Goal: Task Accomplishment & Management: Use online tool/utility

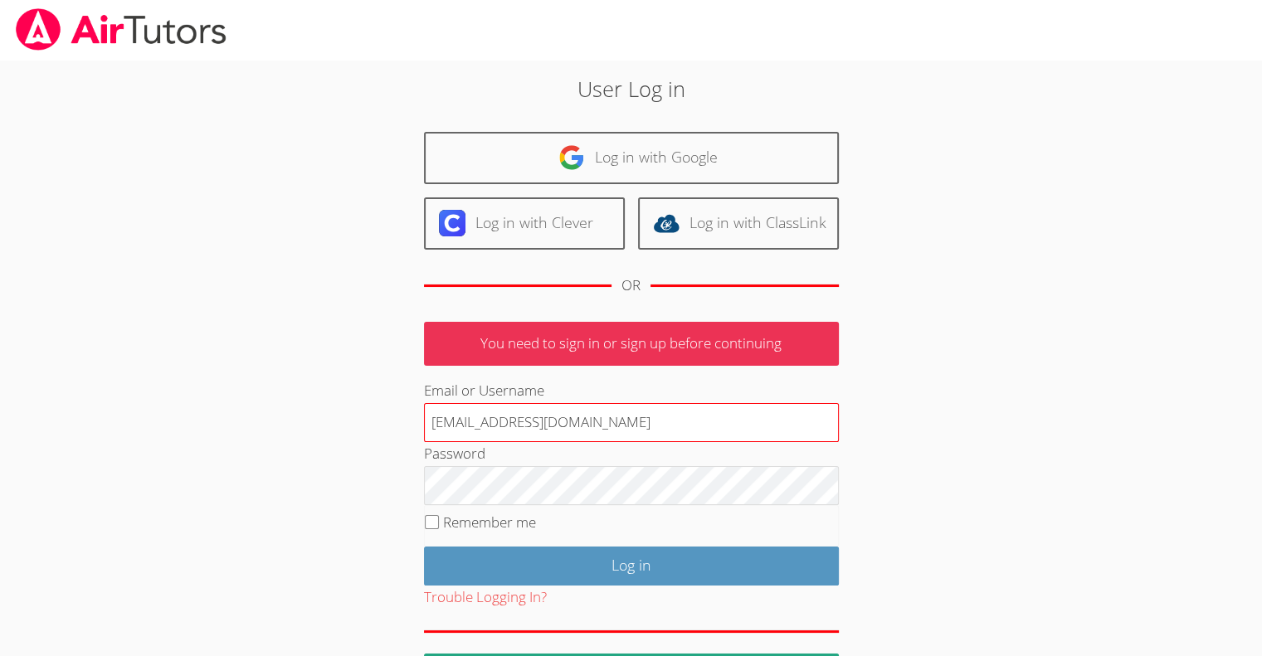
type input "[EMAIL_ADDRESS][DOMAIN_NAME]"
click at [424, 547] on input "Log in" at bounding box center [631, 566] width 415 height 39
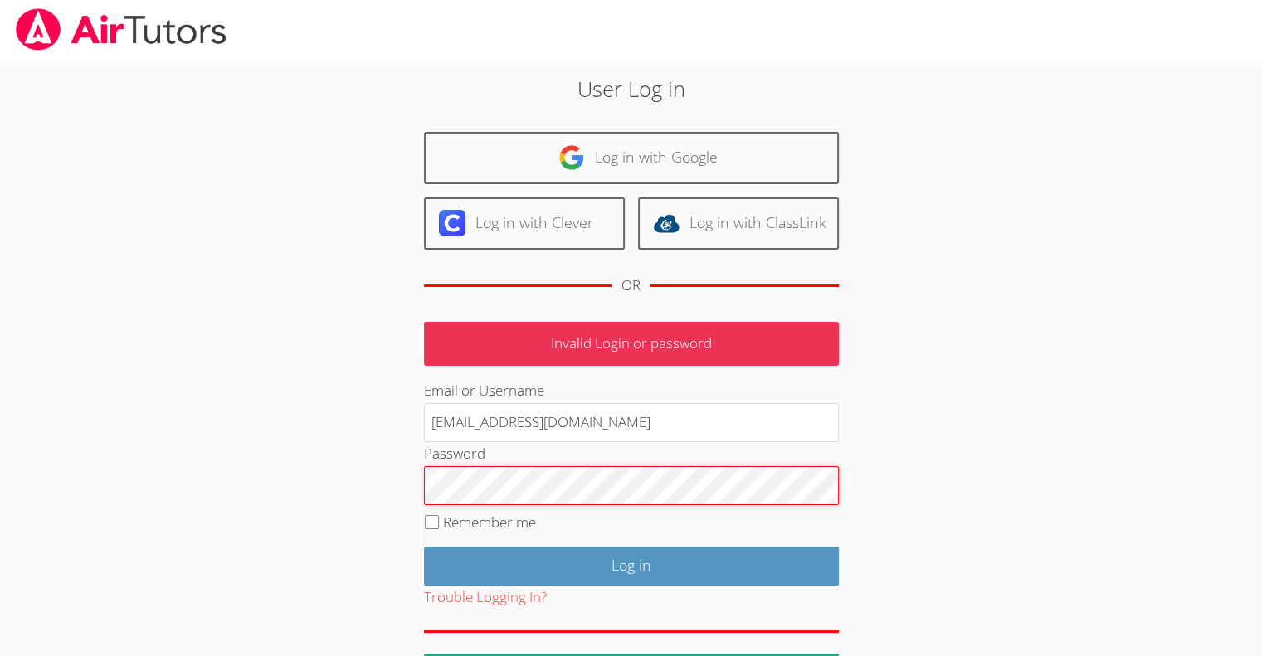
click at [424, 547] on input "Log in" at bounding box center [631, 566] width 415 height 39
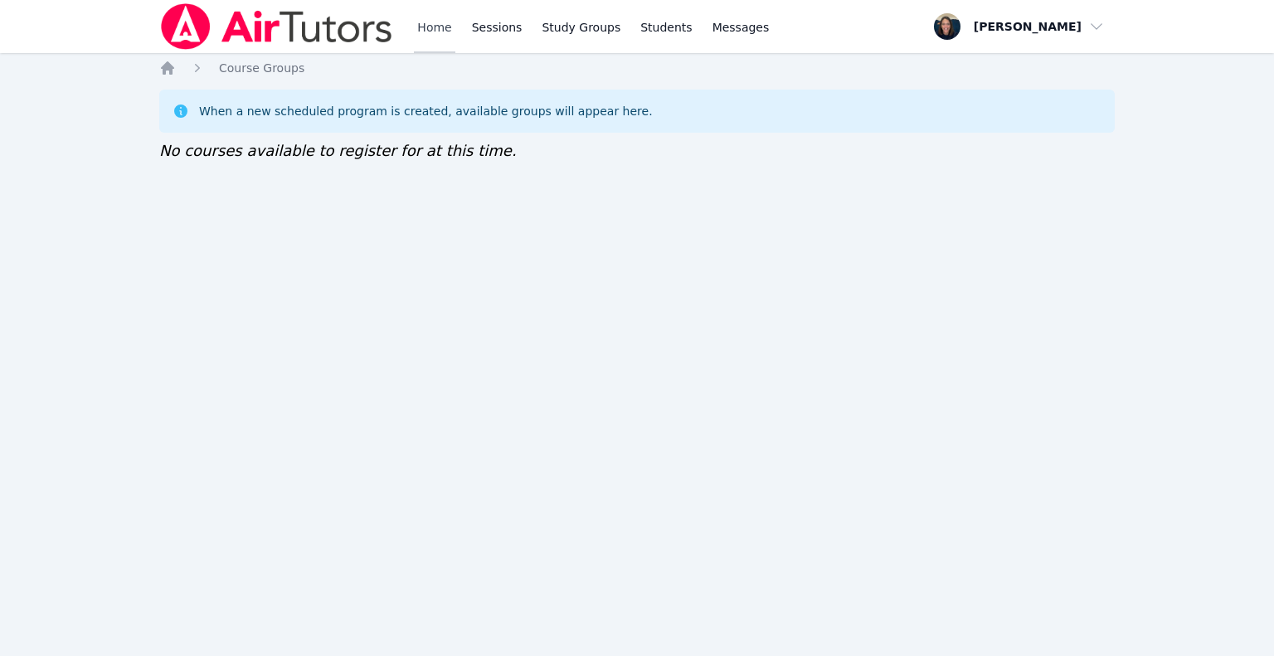
click at [434, 31] on link "Home" at bounding box center [434, 26] width 41 height 53
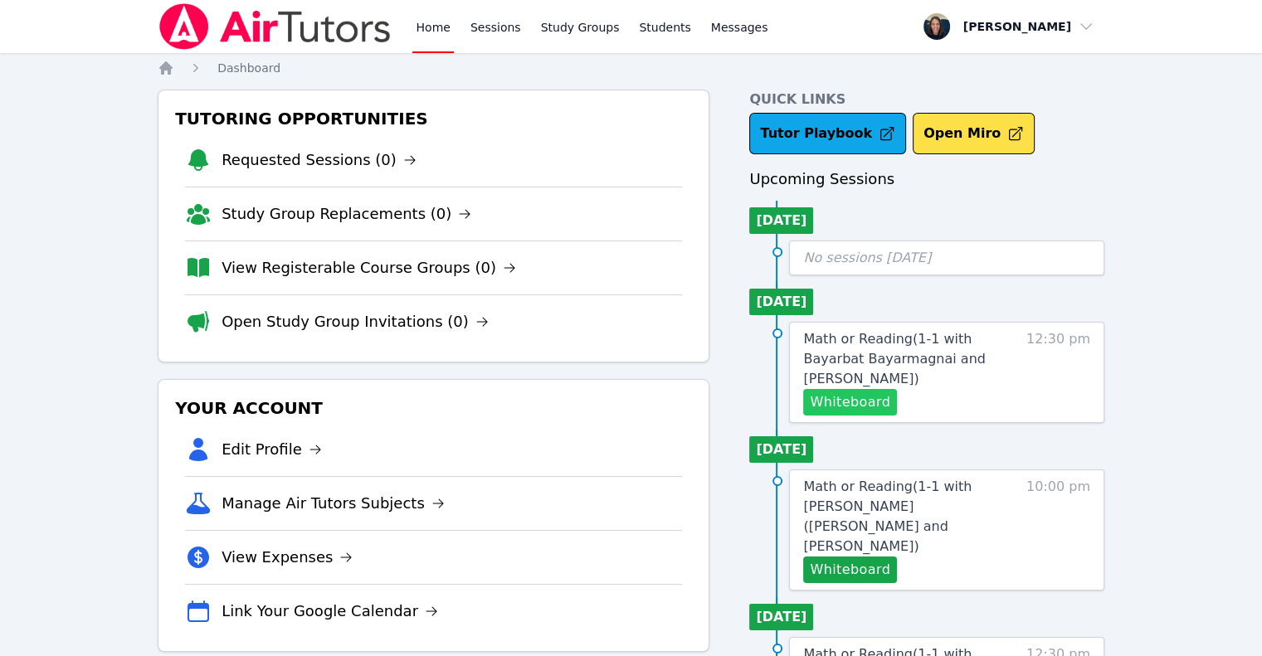
click at [835, 389] on button "Whiteboard" at bounding box center [850, 402] width 94 height 27
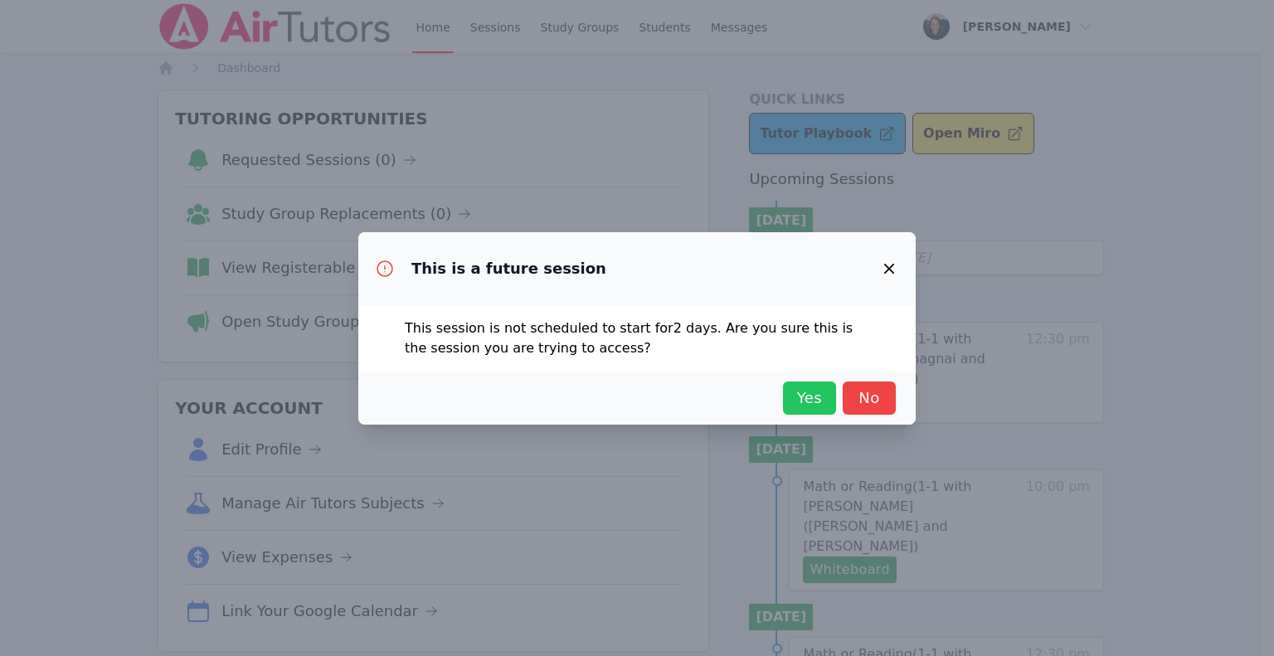
click at [812, 401] on span "Yes" at bounding box center [809, 398] width 37 height 23
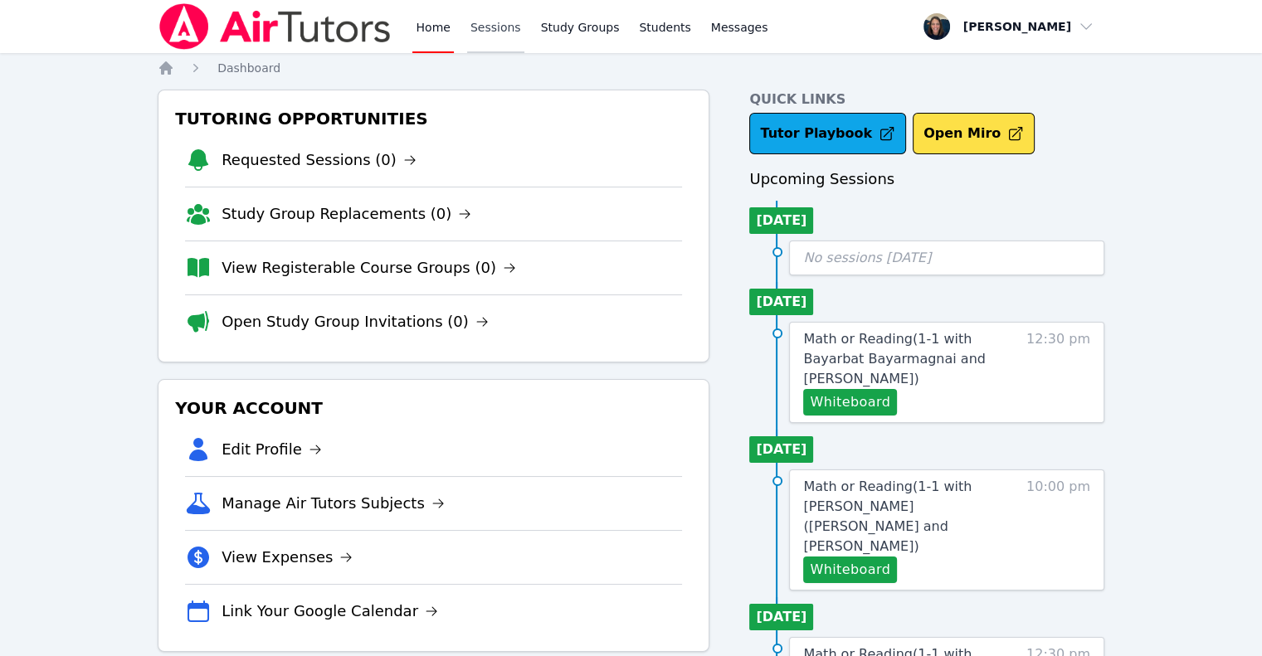
click at [488, 36] on link "Sessions" at bounding box center [495, 26] width 57 height 53
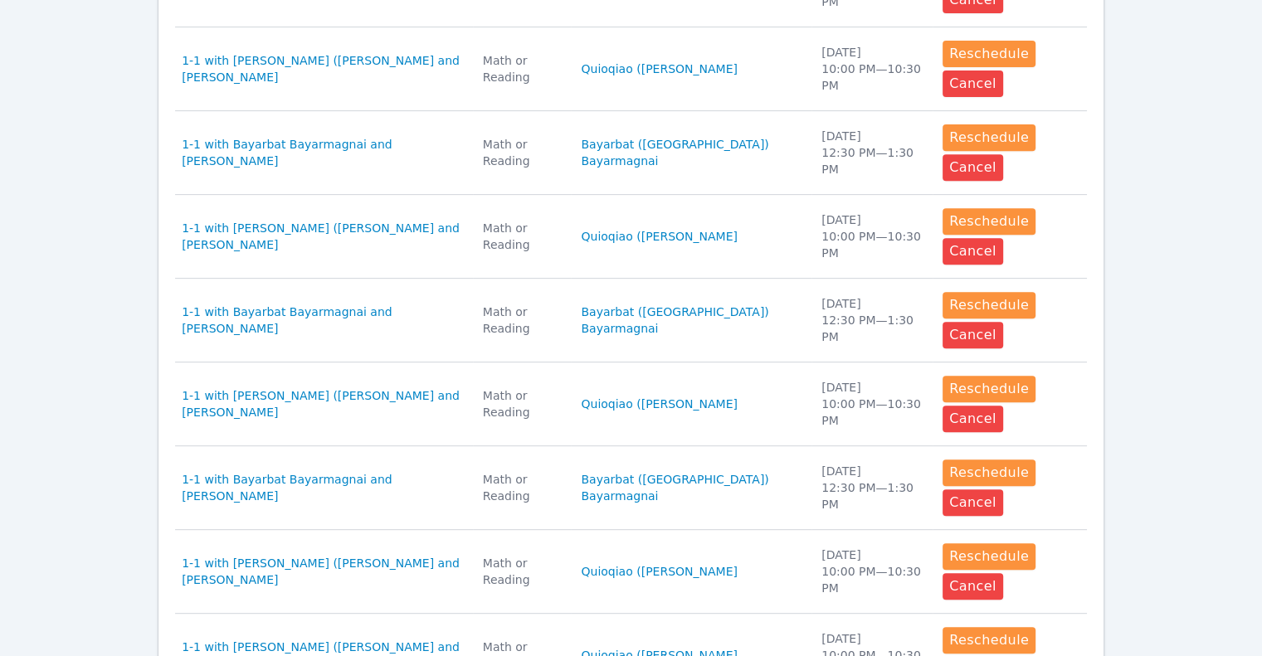
scroll to position [667, 0]
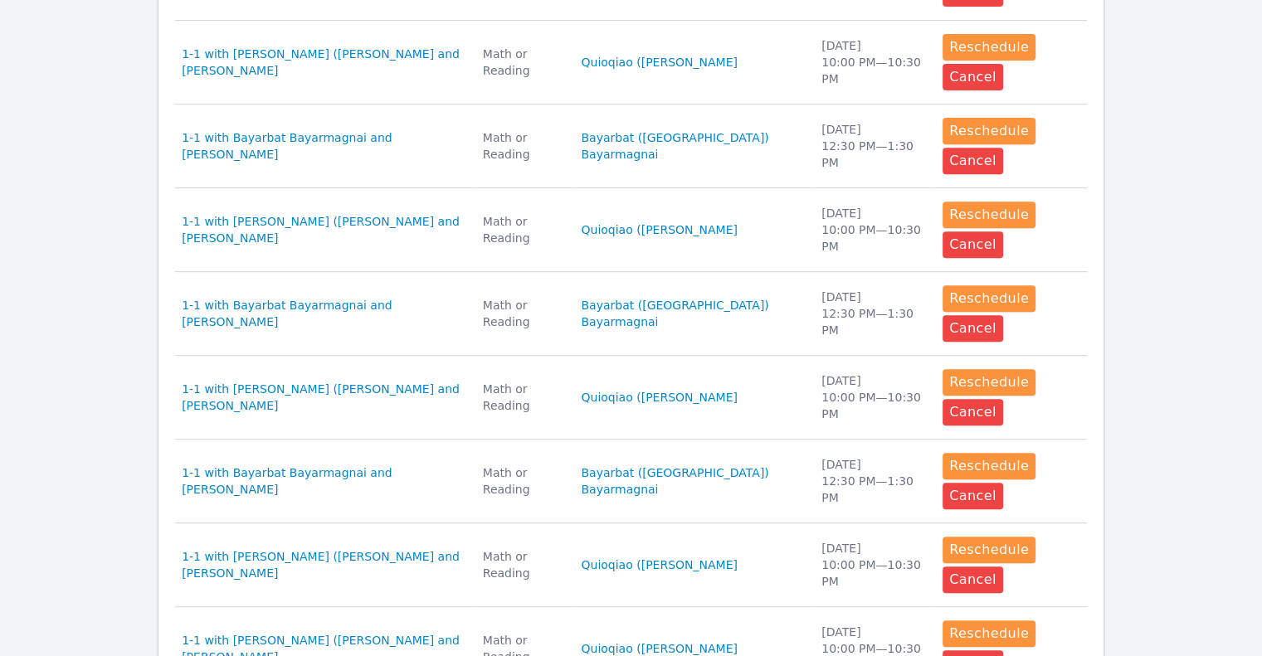
click at [1256, 450] on div "Home Sessions Study Groups Students Messages Open user menu [PERSON_NAME] Open …" at bounding box center [631, 139] width 1262 height 1613
drag, startPoint x: 1256, startPoint y: 450, endPoint x: 1264, endPoint y: 480, distance: 31.0
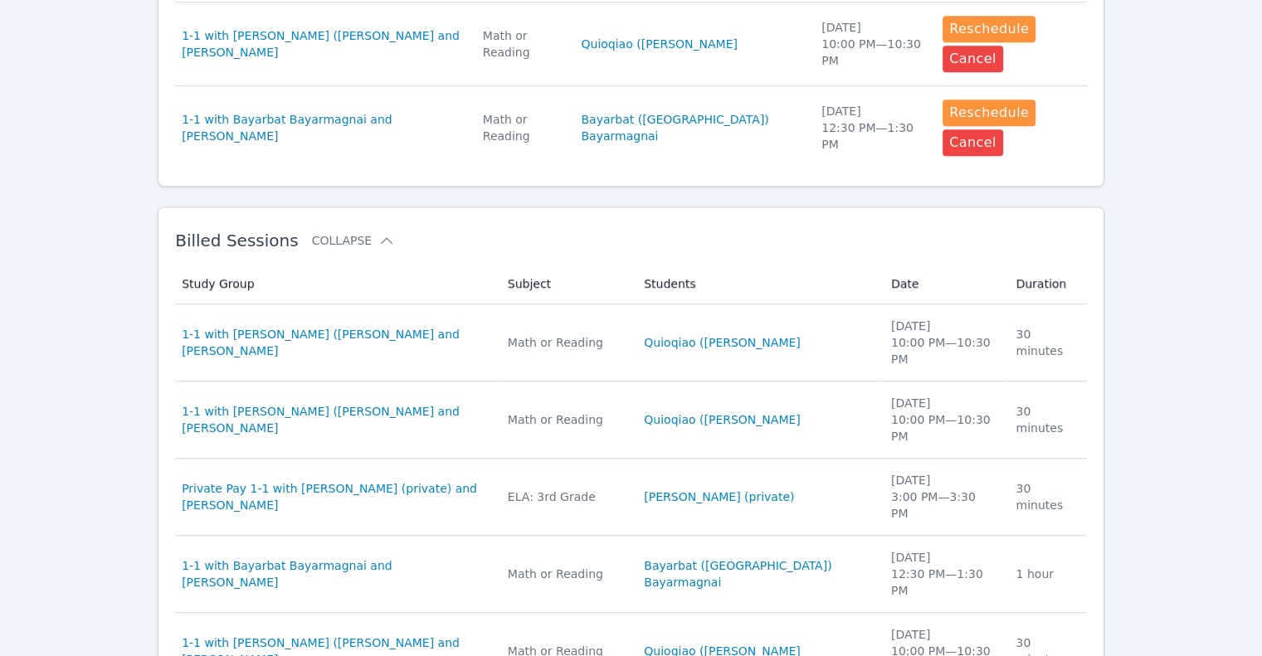
scroll to position [1269, 0]
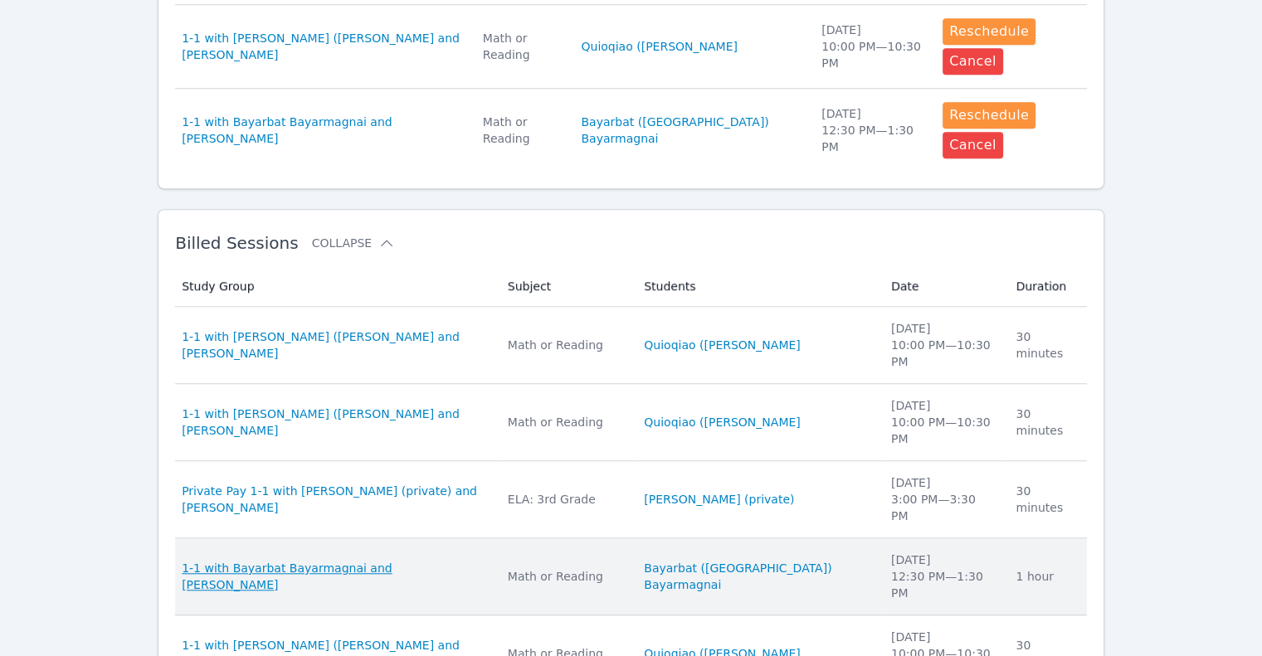
click at [209, 560] on span "1-1 with Bayarbat Bayarmagnai and [PERSON_NAME]" at bounding box center [335, 576] width 306 height 33
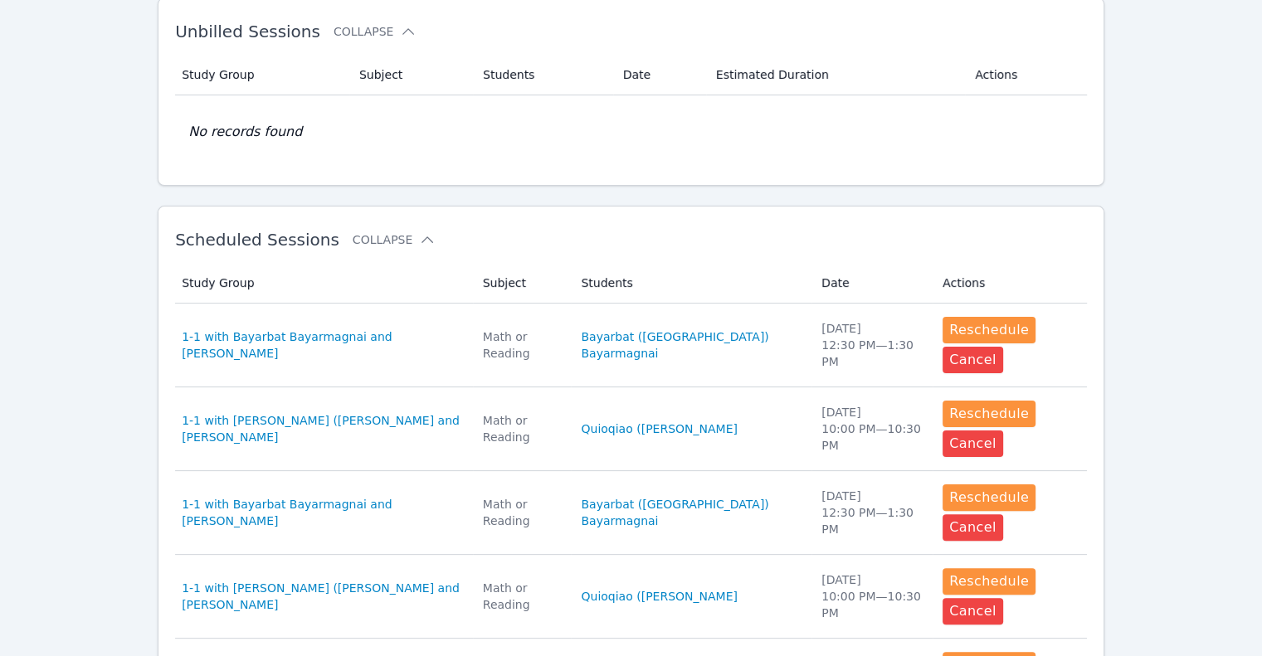
scroll to position [720, 0]
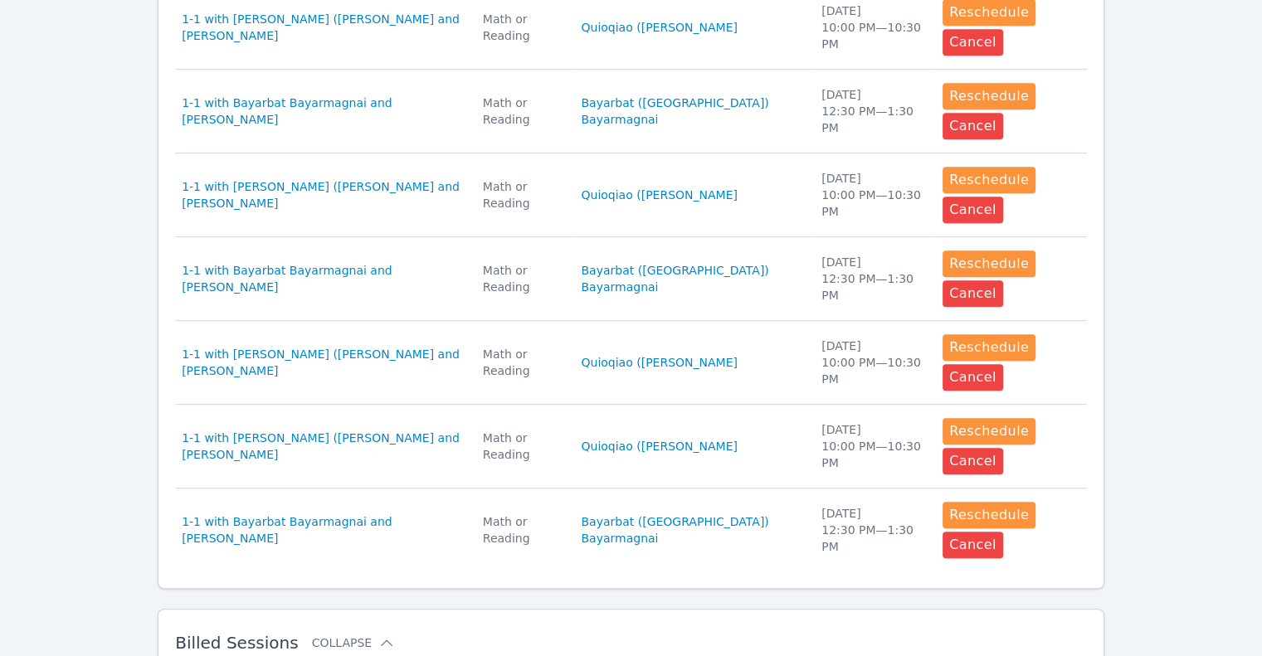
scroll to position [932, 0]
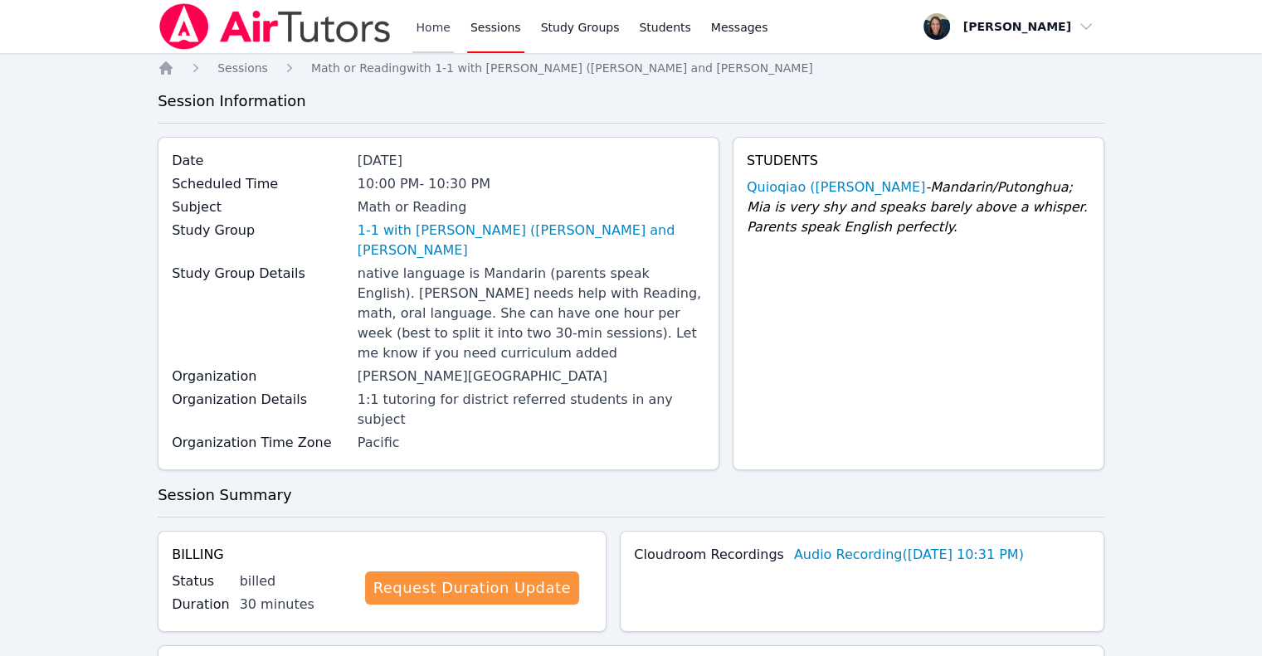
click at [445, 23] on link "Home" at bounding box center [432, 26] width 41 height 53
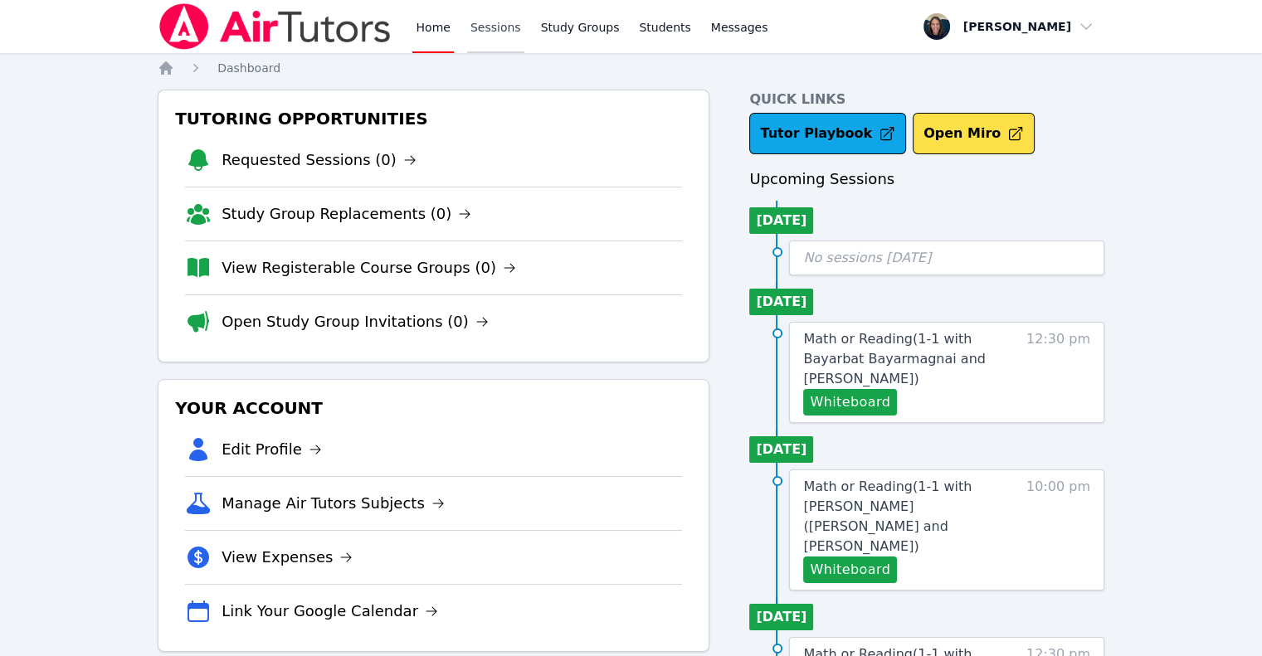
click at [481, 38] on link "Sessions" at bounding box center [495, 26] width 57 height 53
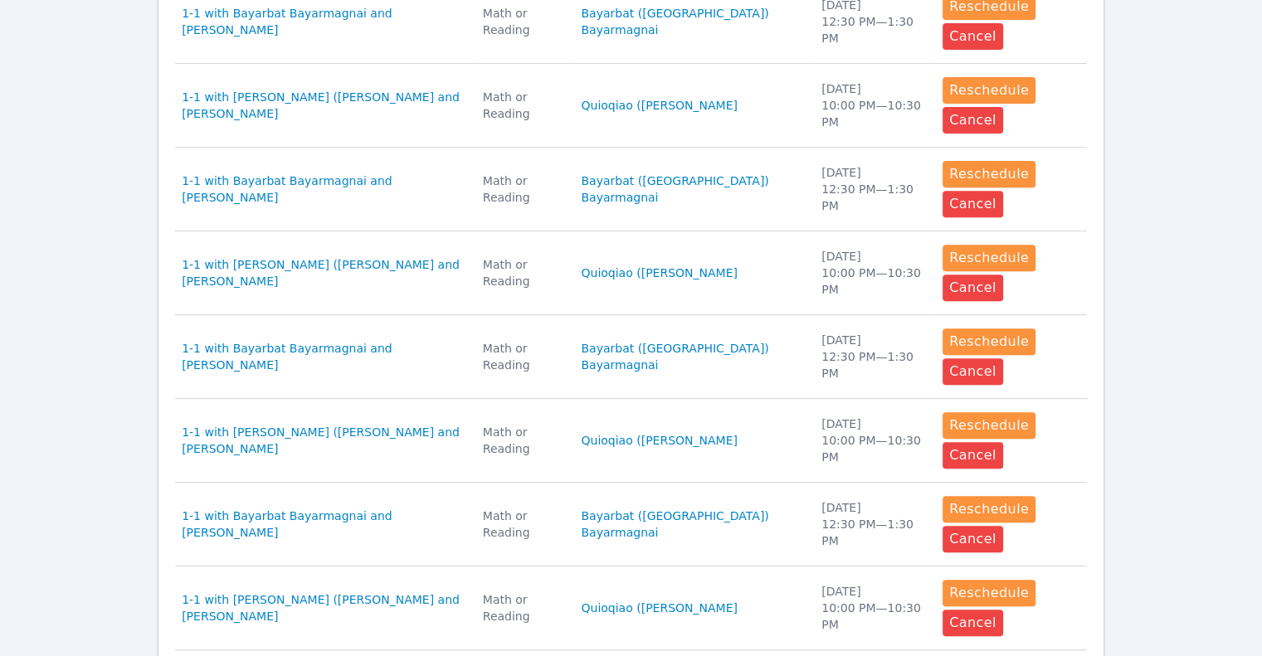
scroll to position [720, 0]
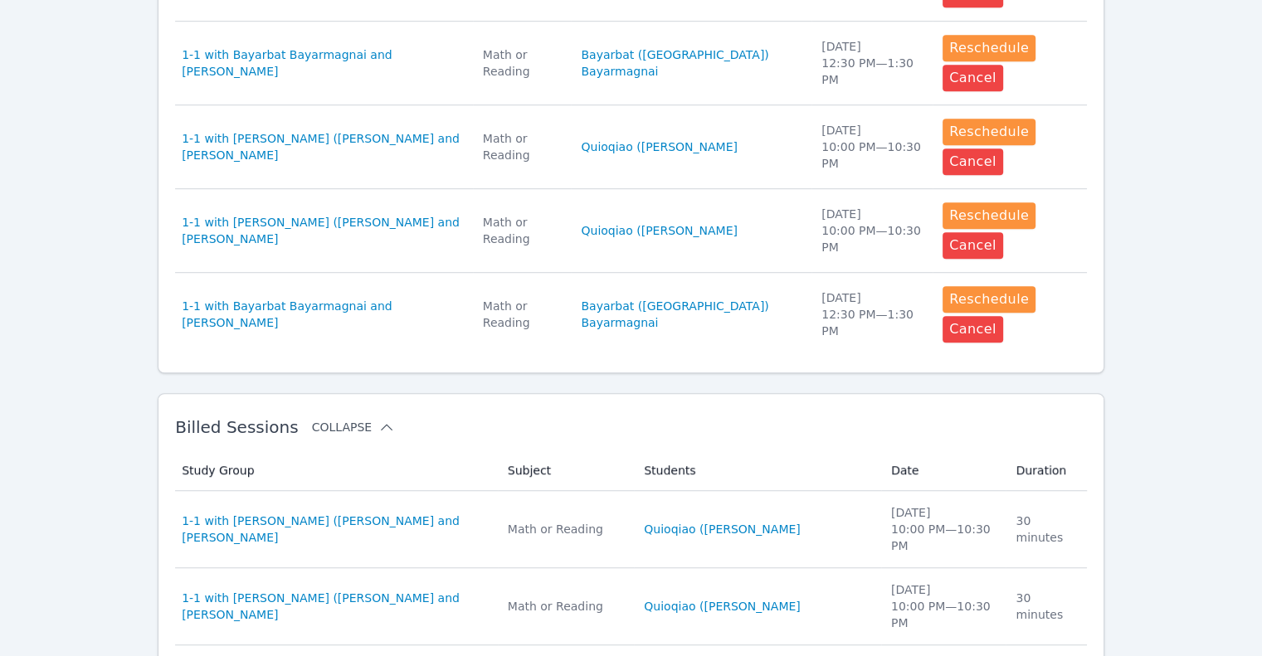
scroll to position [1088, 0]
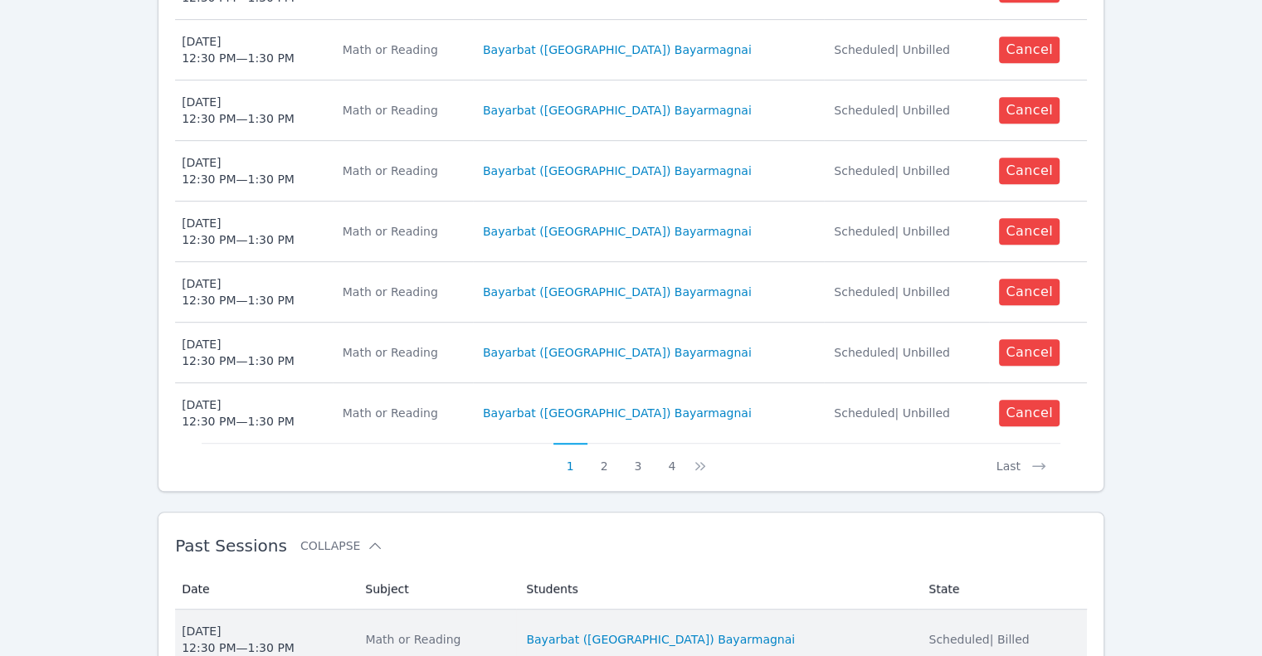
click at [516, 610] on td "Subject Math or Reading" at bounding box center [435, 640] width 161 height 60
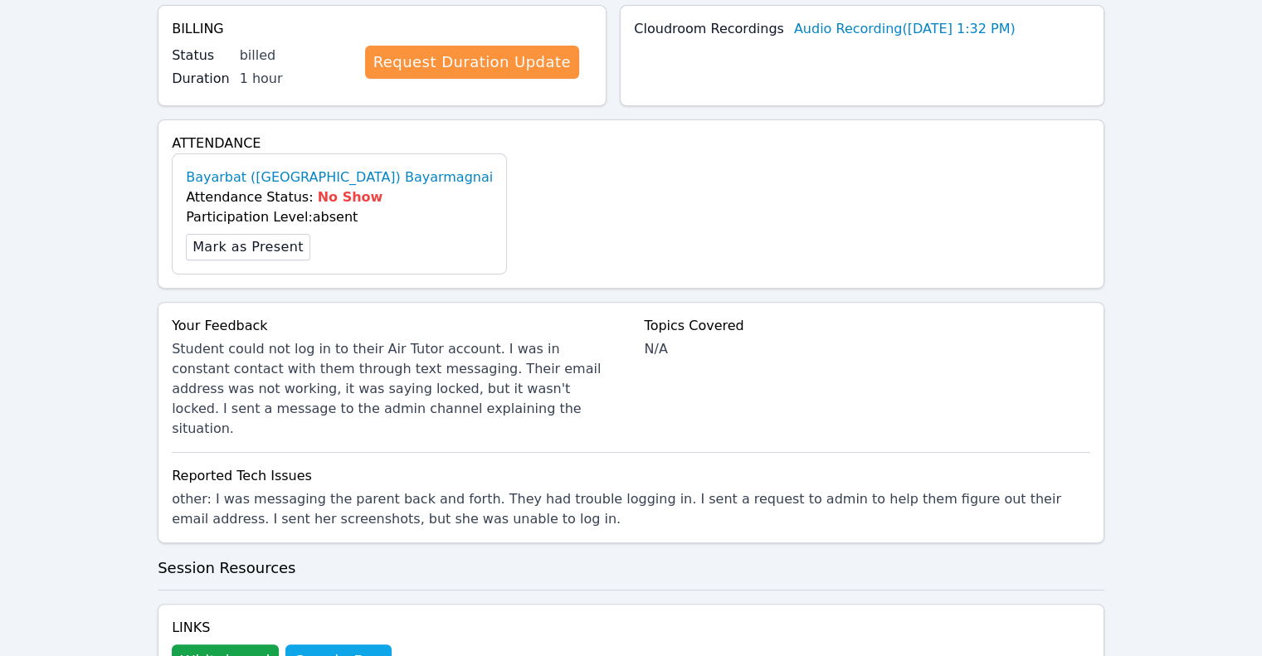
scroll to position [567, 0]
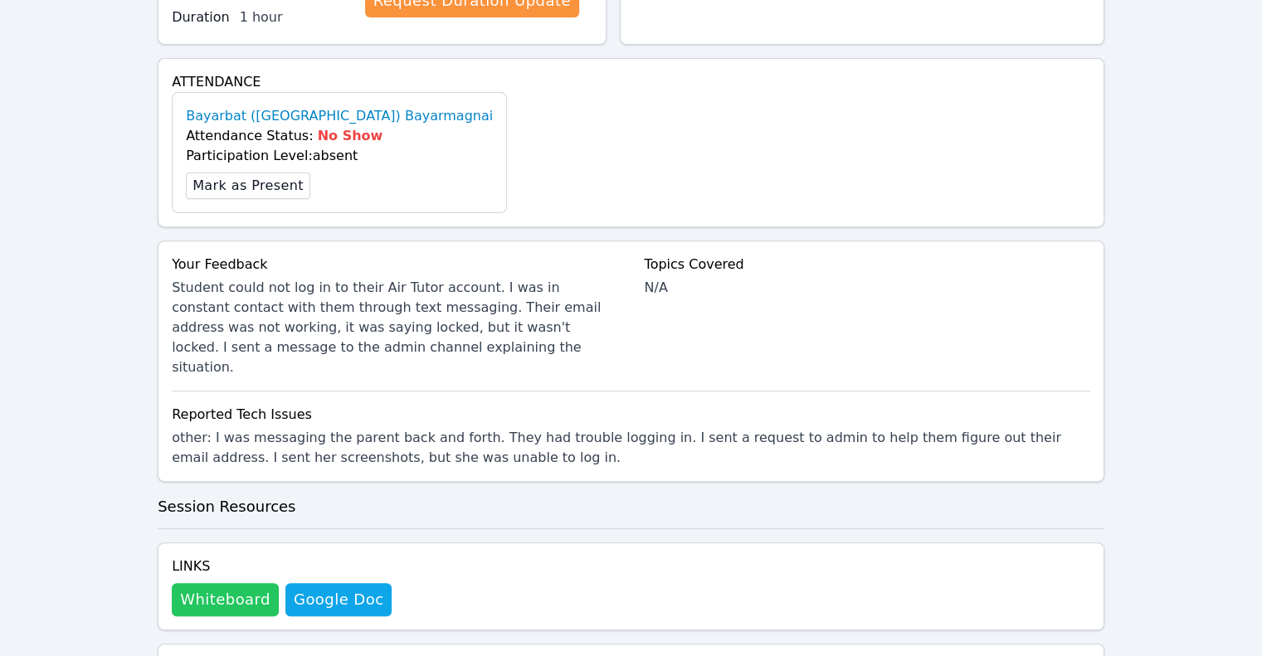
click at [226, 583] on button "Whiteboard" at bounding box center [225, 599] width 107 height 33
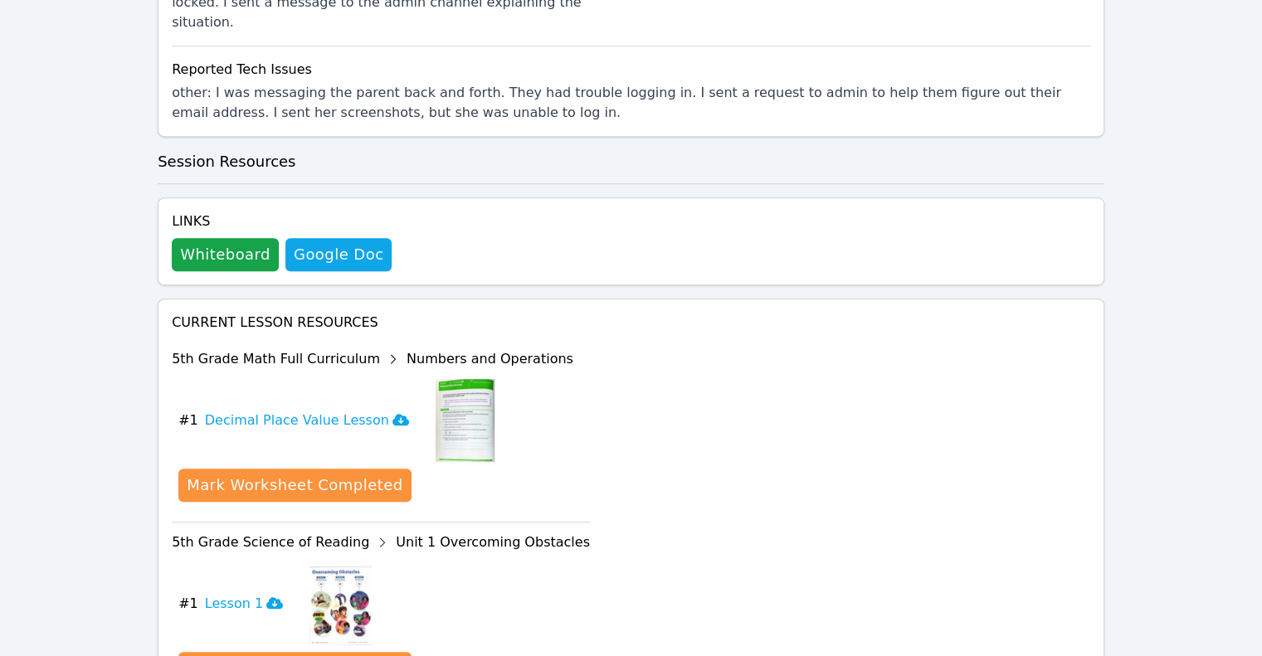
scroll to position [0, 0]
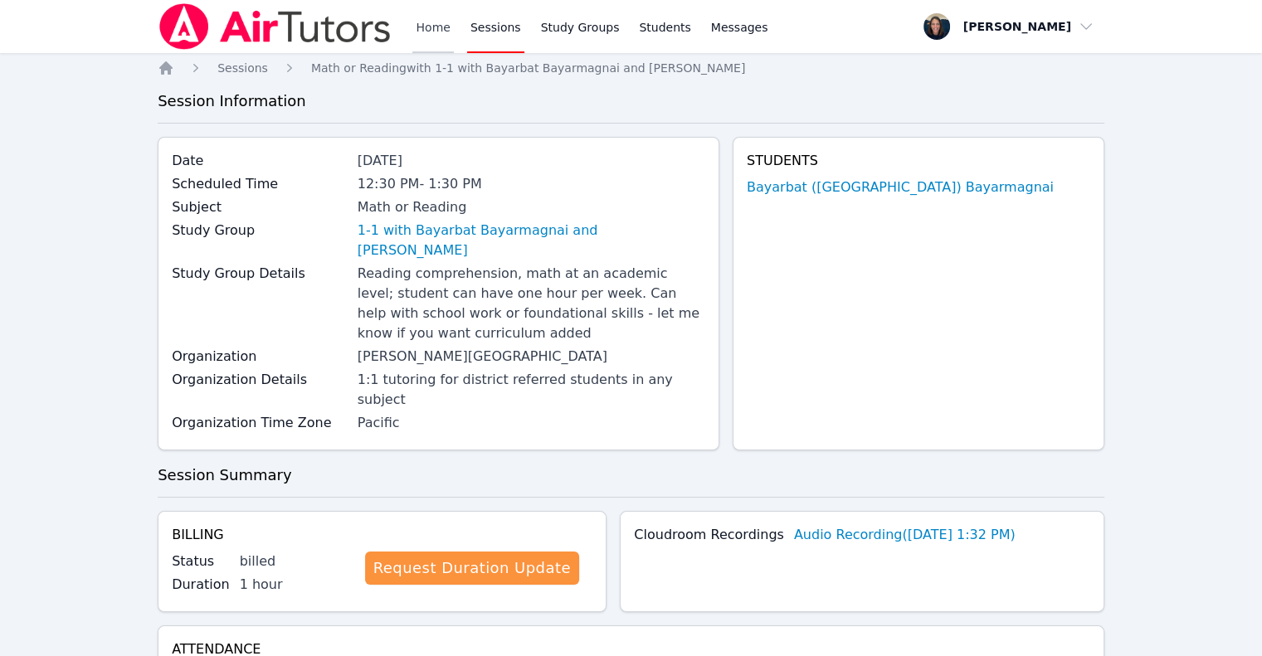
click at [435, 27] on link "Home" at bounding box center [432, 26] width 41 height 53
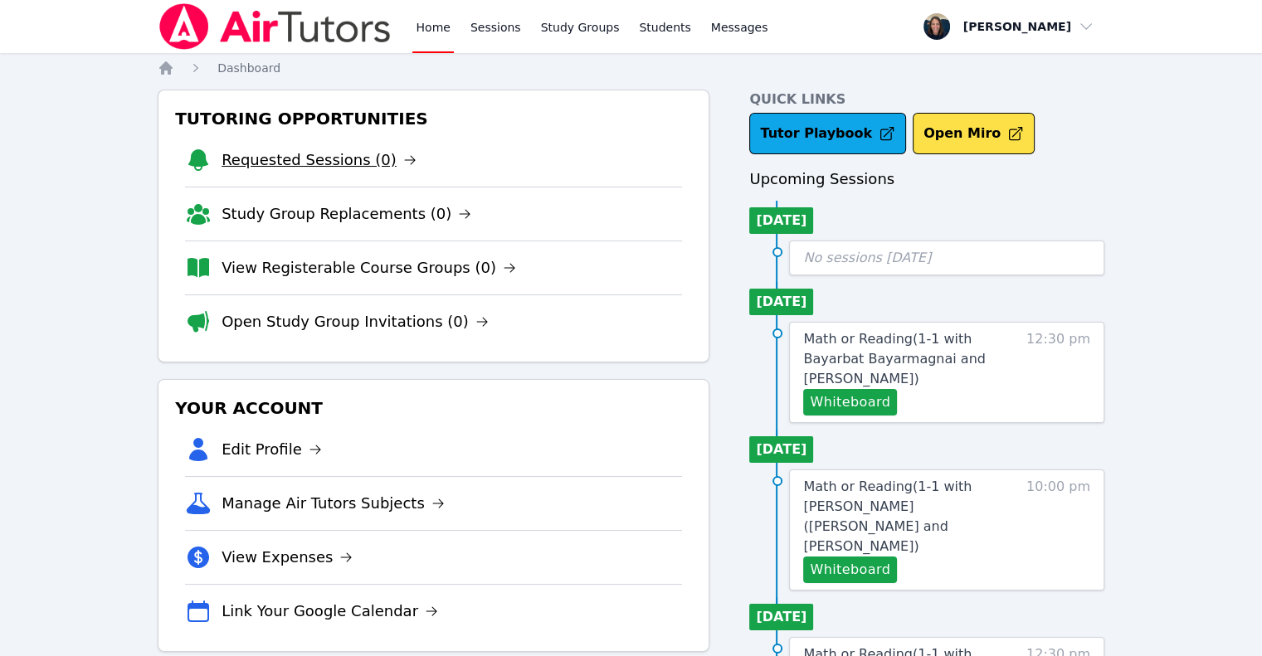
click at [343, 163] on link "Requested Sessions (0)" at bounding box center [318, 159] width 195 height 23
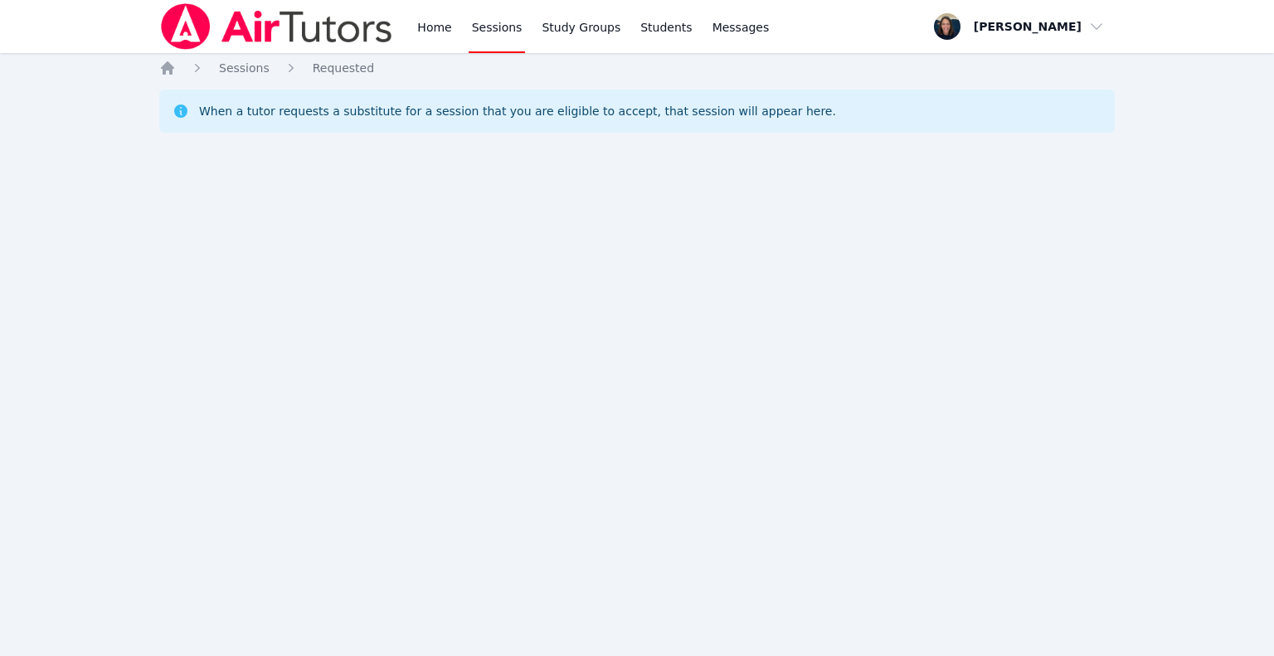
click at [415, 47] on link "Home" at bounding box center [434, 26] width 41 height 53
